Goal: Find specific page/section: Find specific page/section

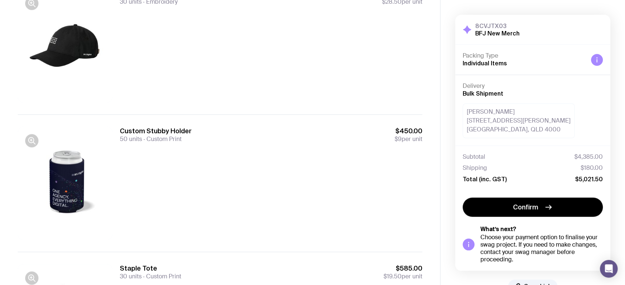
scroll to position [656, 0]
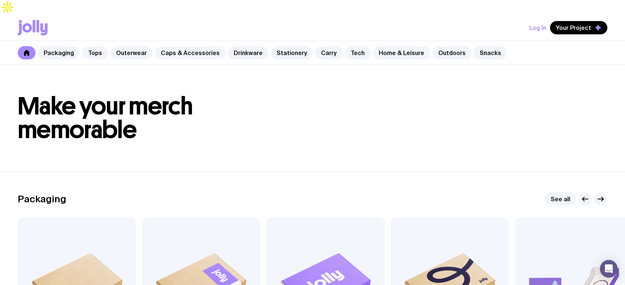
click at [193, 46] on link "Caps & Accessories" at bounding box center [190, 52] width 71 height 13
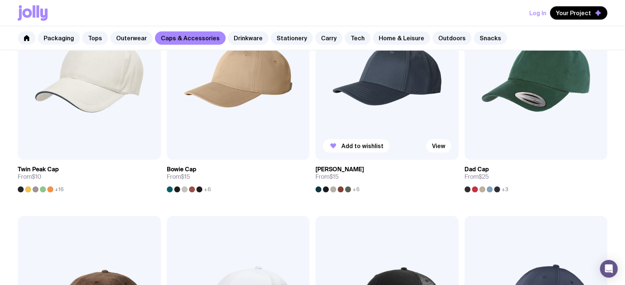
scroll to position [328, 0]
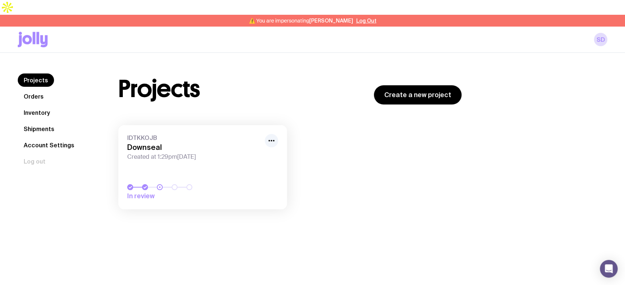
click at [154, 143] on h3 "Downseal" at bounding box center [193, 147] width 133 height 9
